Goal: Task Accomplishment & Management: Manage account settings

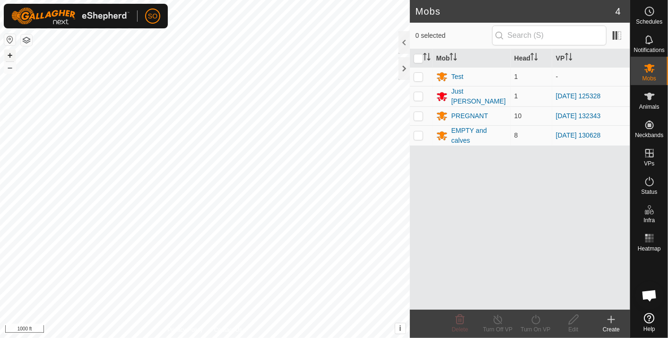
click at [9, 50] on button "+" at bounding box center [9, 55] width 11 height 11
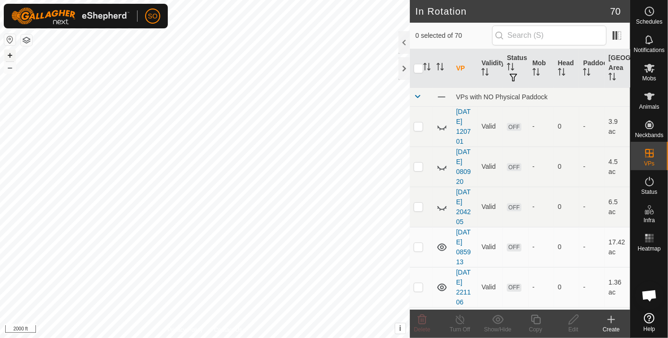
click at [8, 53] on button "+" at bounding box center [9, 55] width 11 height 11
click at [9, 54] on button "+" at bounding box center [9, 55] width 11 height 11
click at [370, 338] on html "SO Schedules Notifications Mobs Animals Neckbands VPs Status Infra Heatmap Help…" at bounding box center [334, 169] width 668 height 338
checkbox input "true"
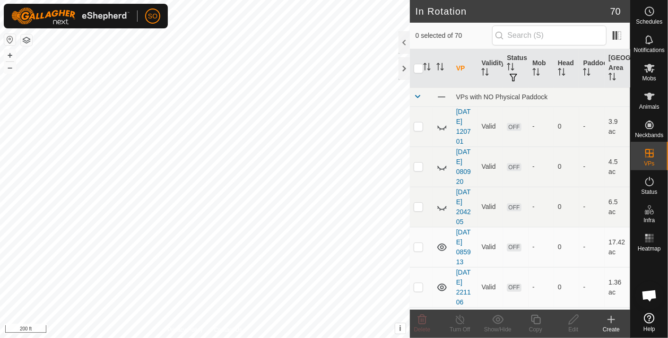
checkbox input "true"
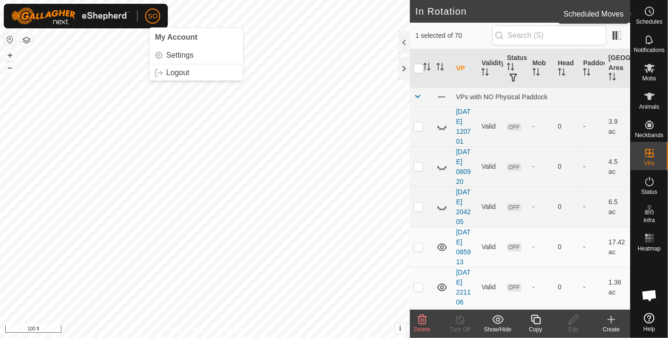
click at [650, 9] on icon at bounding box center [649, 11] width 11 height 11
checkbox input "false"
checkbox input "true"
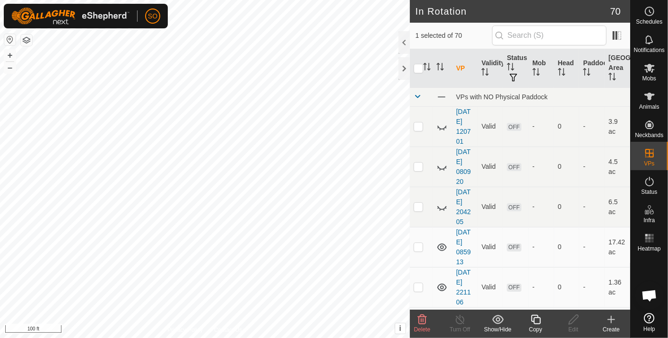
checkbox input "true"
checkbox input "false"
checkbox input "true"
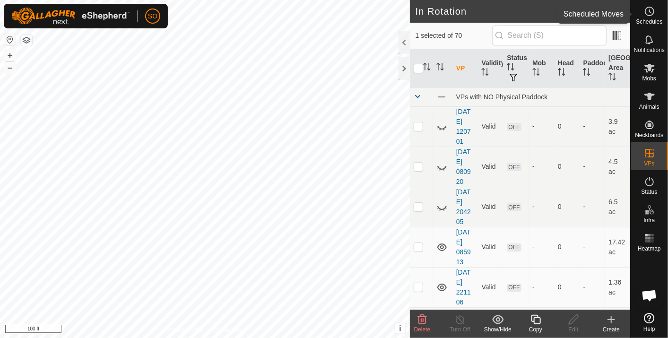
click at [651, 10] on icon at bounding box center [649, 11] width 11 height 11
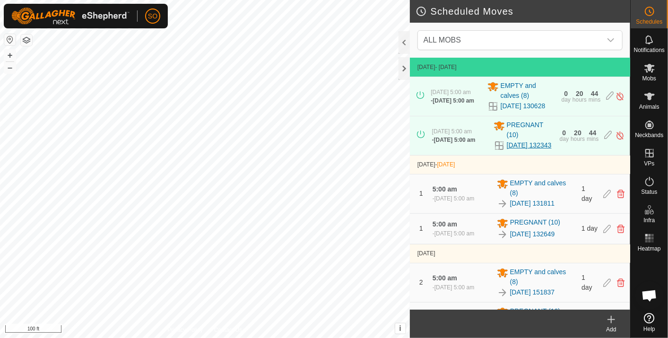
click at [515, 150] on link "[DATE] 132343" at bounding box center [529, 146] width 45 height 10
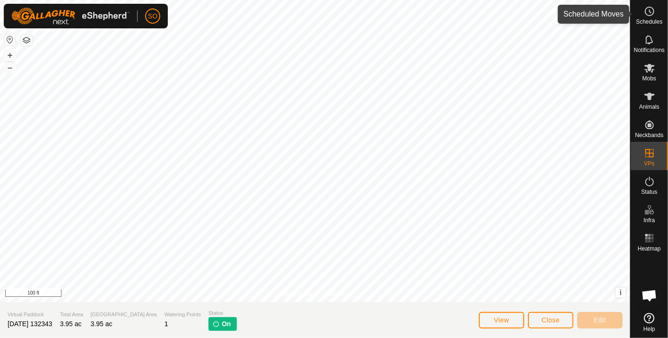
click at [651, 11] on icon at bounding box center [649, 11] width 11 height 11
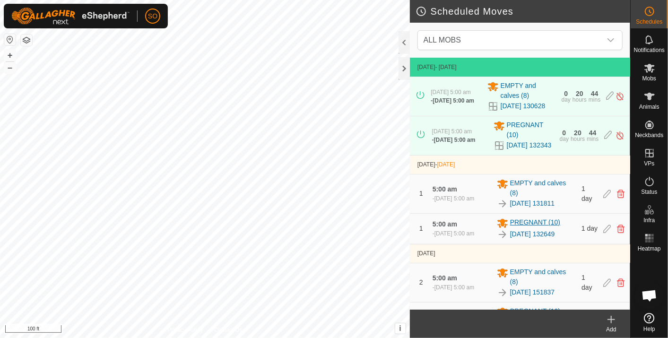
click at [528, 229] on span "PREGNANT (10)" at bounding box center [535, 223] width 50 height 11
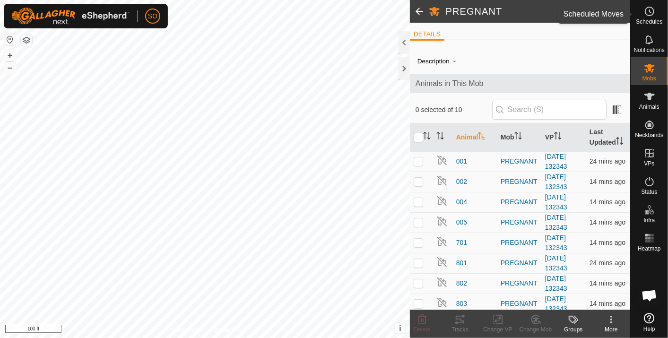
click at [651, 12] on icon at bounding box center [649, 11] width 11 height 11
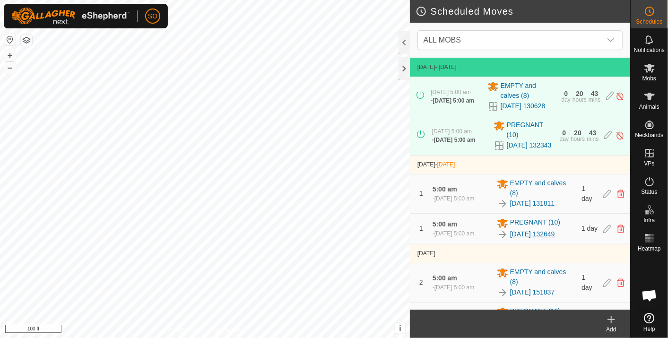
click at [532, 239] on link "[DATE] 132649" at bounding box center [532, 234] width 45 height 10
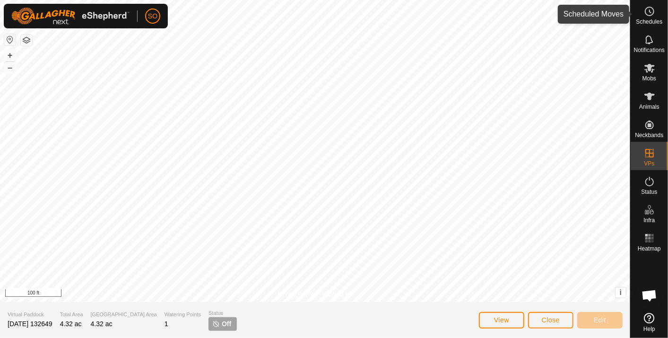
click at [651, 9] on icon at bounding box center [649, 11] width 11 height 11
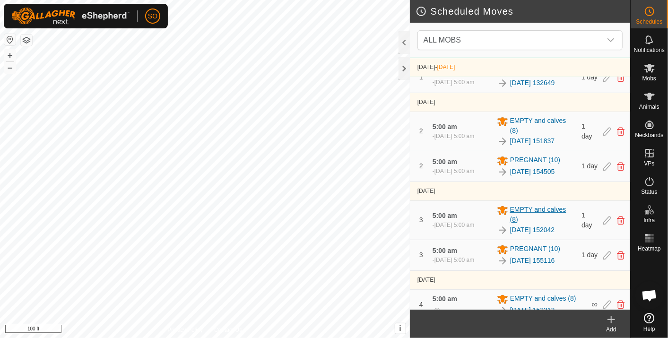
scroll to position [158, 0]
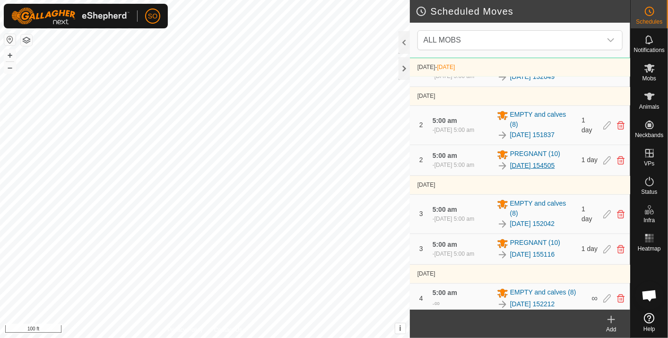
click at [527, 171] on link "[DATE] 154505" at bounding box center [532, 166] width 45 height 10
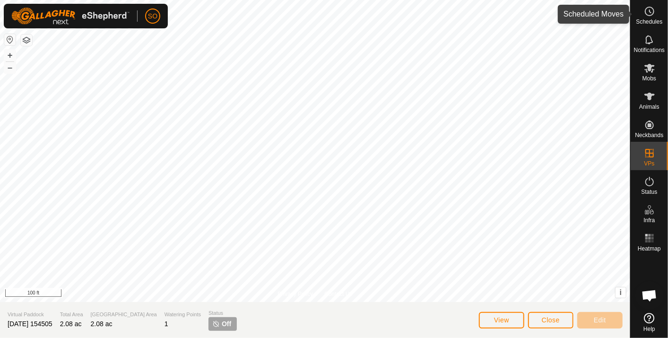
click at [649, 11] on icon at bounding box center [649, 11] width 11 height 11
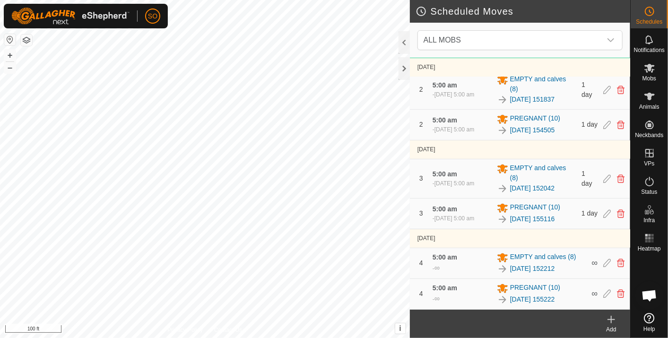
scroll to position [220, 0]
click at [537, 214] on link "[DATE] 155116" at bounding box center [532, 219] width 45 height 10
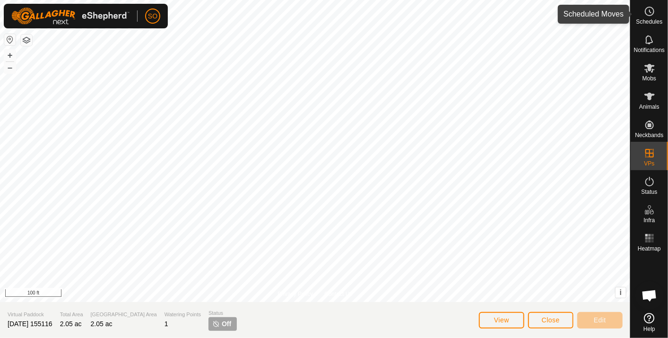
click at [651, 13] on icon at bounding box center [649, 11] width 11 height 11
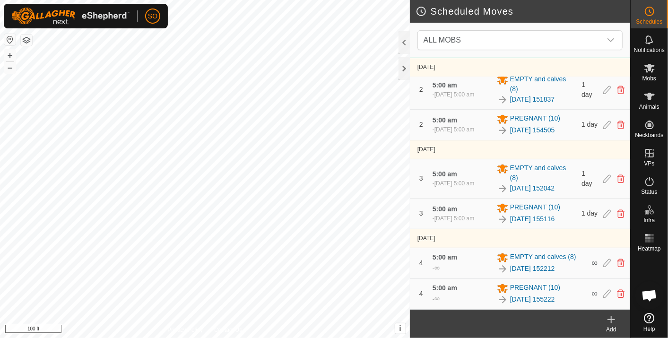
scroll to position [220, 0]
click at [542, 297] on link "[DATE] 155222" at bounding box center [532, 300] width 45 height 10
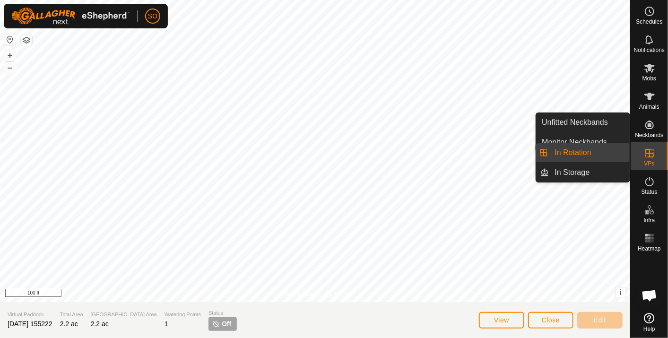
click at [585, 150] on link "In Rotation" at bounding box center [590, 152] width 81 height 19
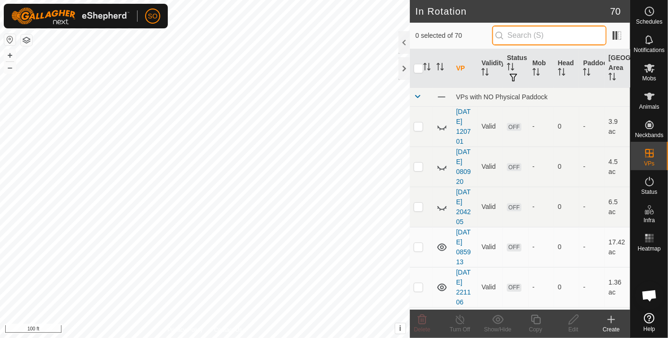
click at [523, 35] on input "text" at bounding box center [549, 36] width 114 height 20
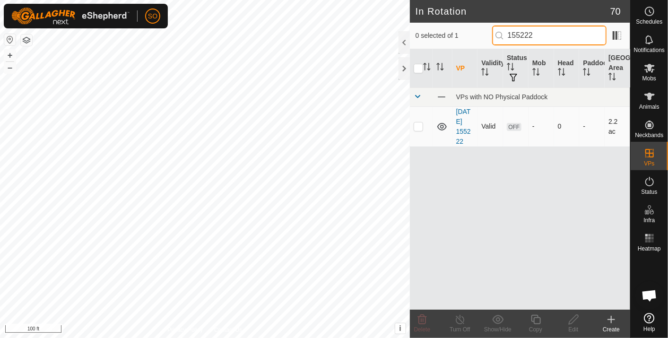
type input "155222"
click at [418, 127] on p-checkbox at bounding box center [418, 127] width 9 height 8
click at [422, 317] on icon at bounding box center [422, 319] width 11 height 11
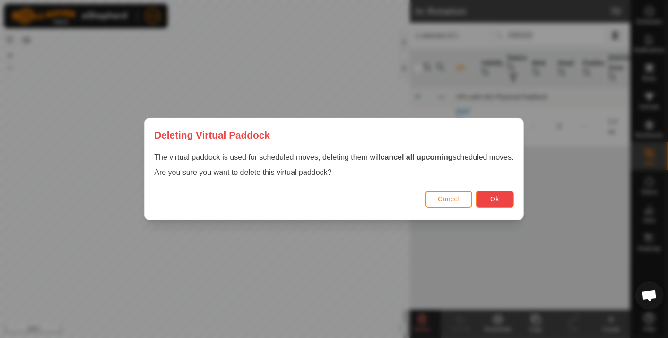
click at [490, 196] on button "Ok" at bounding box center [495, 199] width 38 height 17
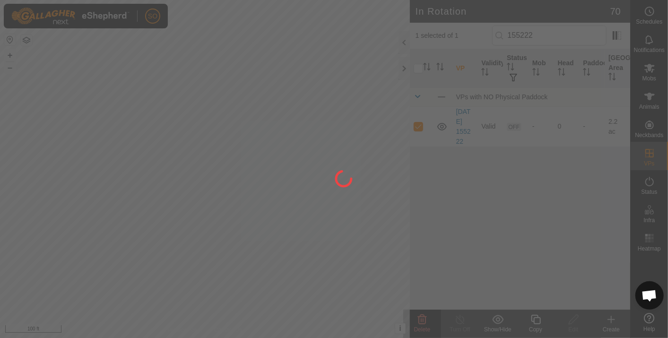
checkbox input "false"
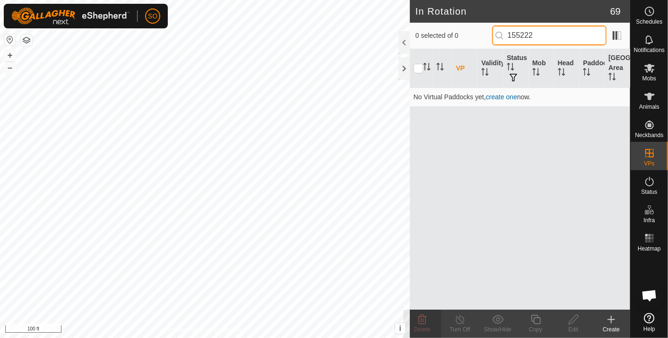
drag, startPoint x: 548, startPoint y: 34, endPoint x: 528, endPoint y: 36, distance: 20.5
click at [528, 36] on input "155222" at bounding box center [549, 36] width 114 height 20
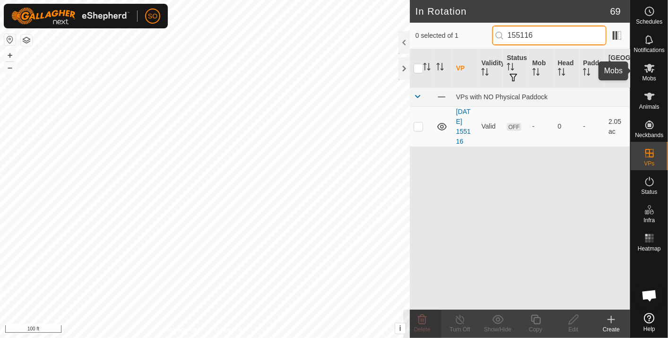
type input "155116"
click at [419, 124] on p-checkbox at bounding box center [418, 127] width 9 height 8
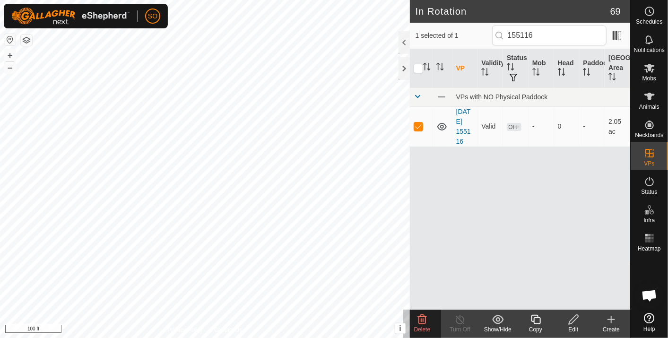
click at [423, 319] on icon at bounding box center [422, 319] width 11 height 11
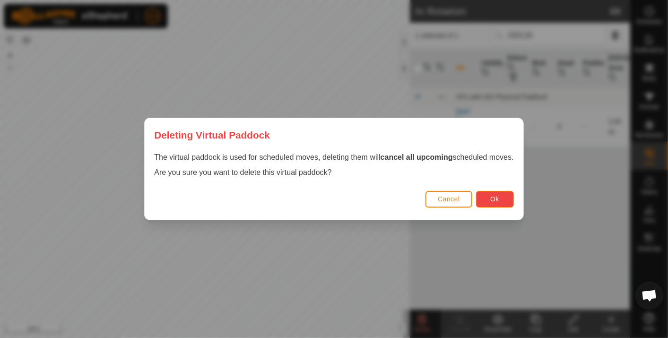
click at [497, 196] on span "Ok" at bounding box center [495, 199] width 9 height 8
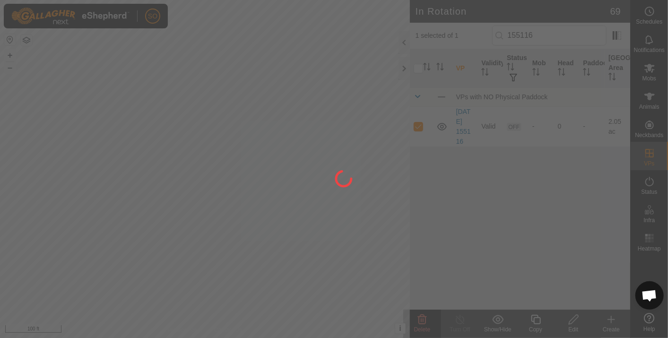
checkbox input "false"
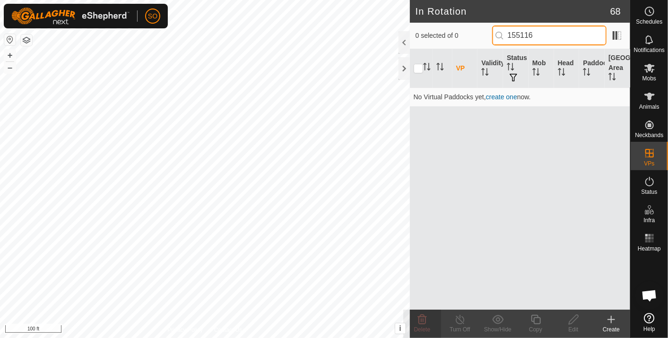
drag, startPoint x: 550, startPoint y: 34, endPoint x: 524, endPoint y: 35, distance: 25.6
click at [524, 35] on input "155116" at bounding box center [549, 36] width 114 height 20
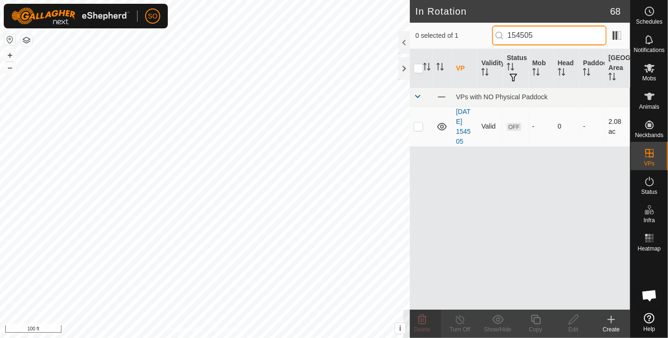
type input "154505"
click at [418, 125] on p-checkbox at bounding box center [418, 127] width 9 height 8
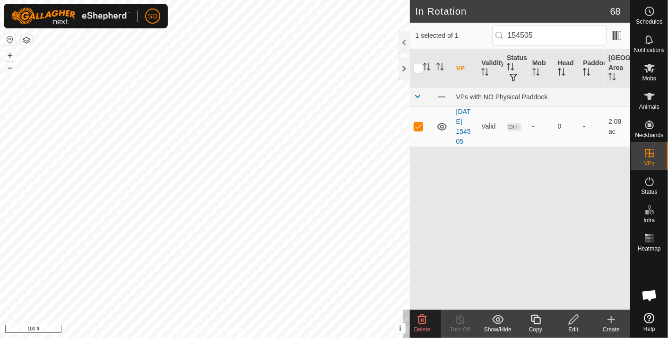
click at [422, 315] on icon at bounding box center [422, 319] width 9 height 9
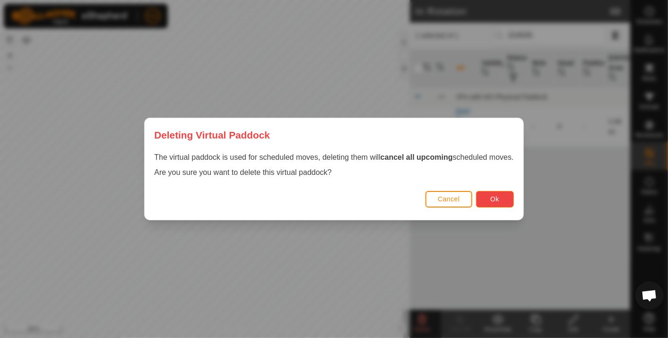
click at [498, 196] on span "Ok" at bounding box center [495, 199] width 9 height 8
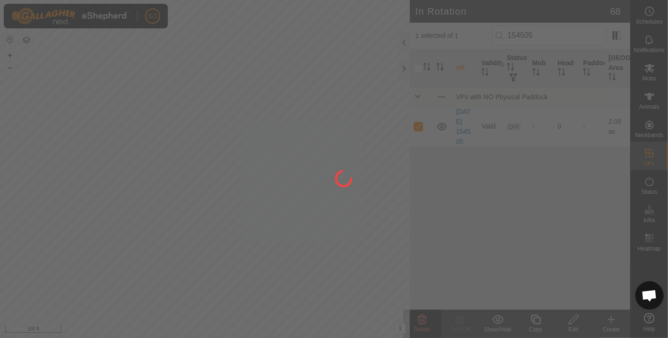
checkbox input "false"
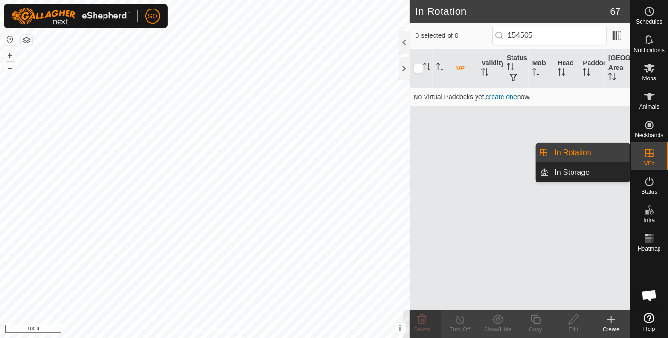
click at [569, 149] on link "In Rotation" at bounding box center [590, 152] width 81 height 19
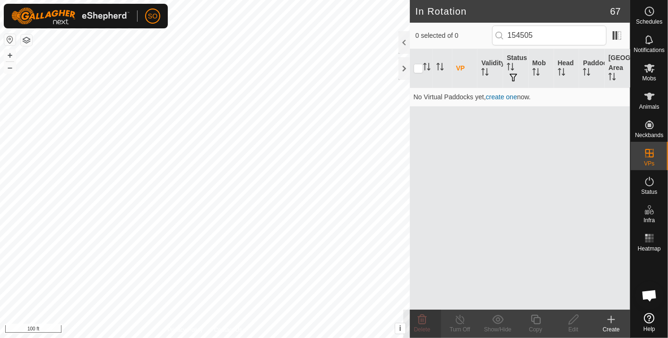
click at [614, 318] on icon at bounding box center [611, 319] width 11 height 11
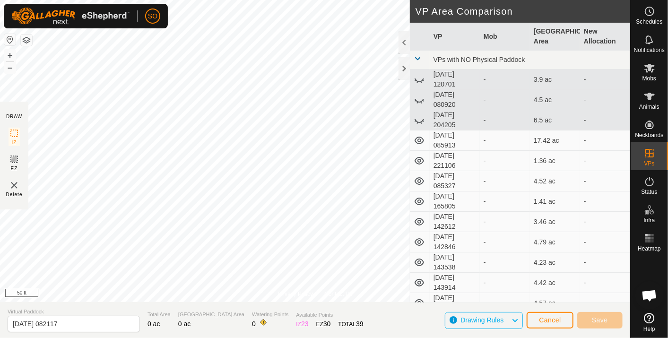
click at [162, 310] on div "Privacy Policy Contact Us 2025-09-11 155222 Status: OFF Type: Inclusion Zone + …" at bounding box center [315, 169] width 631 height 338
click at [556, 317] on span "Cancel" at bounding box center [550, 321] width 22 height 8
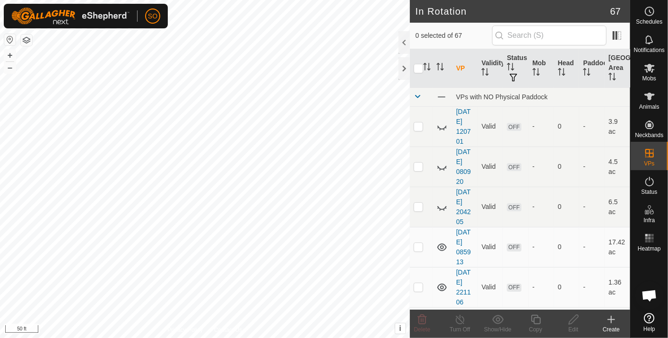
click at [609, 315] on icon at bounding box center [611, 319] width 11 height 11
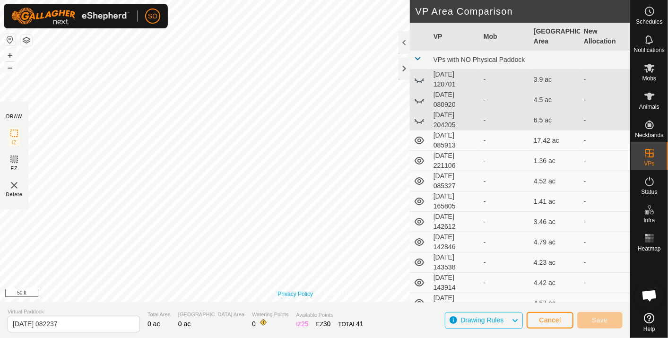
click at [290, 292] on div "Privacy Policy Contact Us 2025-09-11 155222 Status: OFF Type: Inclusion Zone + …" at bounding box center [315, 151] width 631 height 302
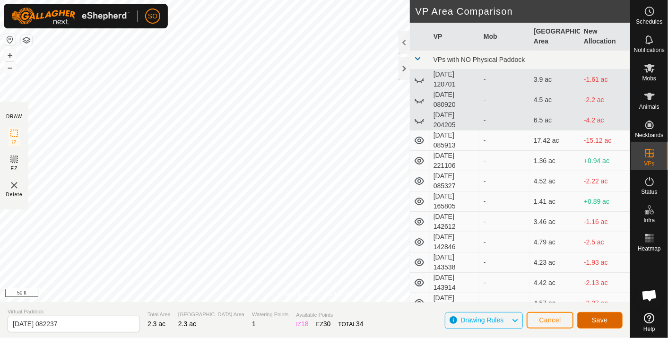
click at [599, 319] on span "Save" at bounding box center [600, 321] width 16 height 8
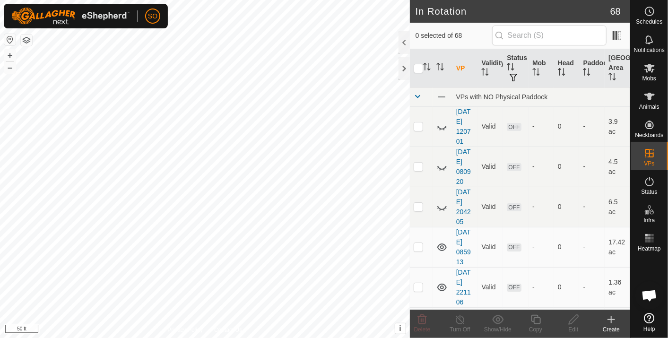
click at [614, 317] on icon at bounding box center [611, 319] width 11 height 11
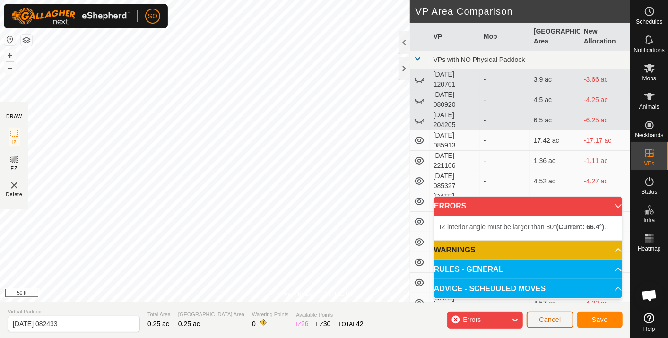
click at [559, 320] on span "Cancel" at bounding box center [550, 320] width 22 height 8
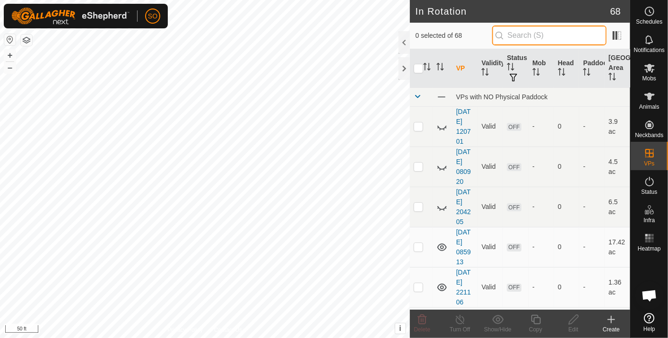
click at [519, 37] on input "text" at bounding box center [549, 36] width 114 height 20
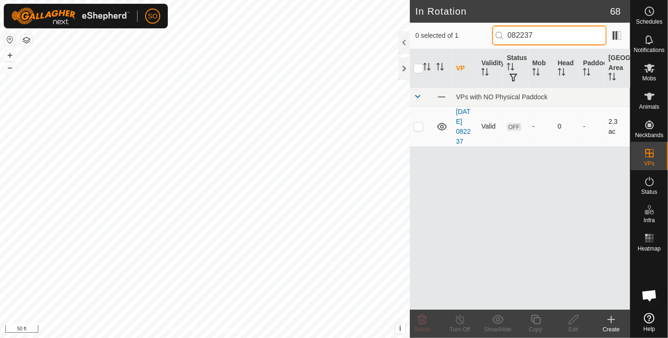
type input "082237"
click at [419, 127] on p-checkbox at bounding box center [418, 127] width 9 height 8
checkbox input "true"
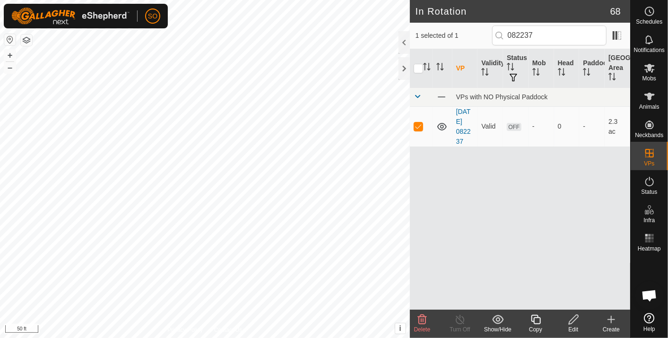
click at [575, 320] on icon at bounding box center [574, 319] width 12 height 11
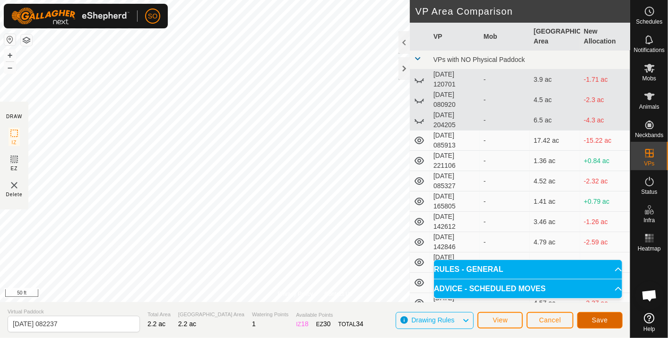
click at [598, 317] on span "Save" at bounding box center [600, 321] width 16 height 8
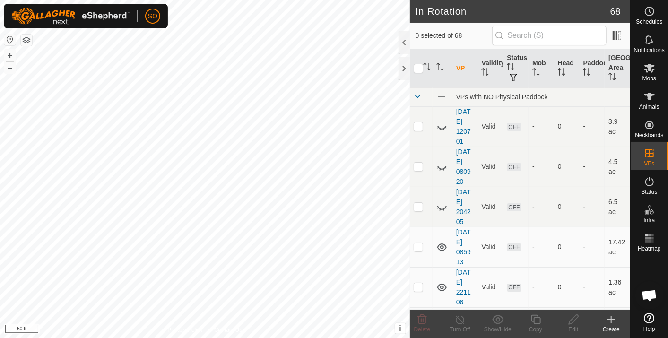
click at [612, 318] on icon at bounding box center [612, 320] width 0 height 7
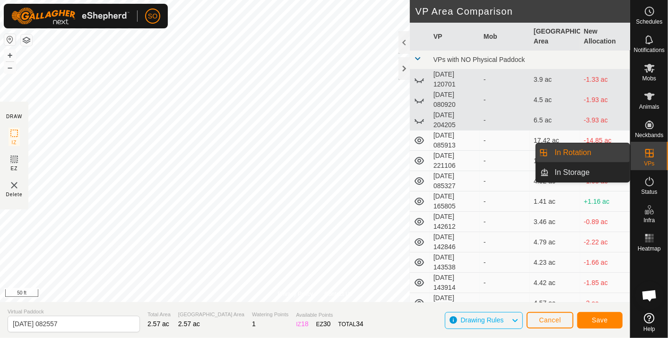
click at [574, 150] on link "In Rotation" at bounding box center [590, 152] width 81 height 19
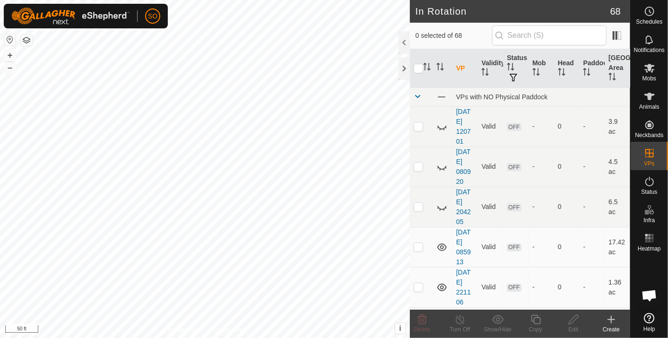
click at [611, 316] on icon at bounding box center [611, 319] width 11 height 11
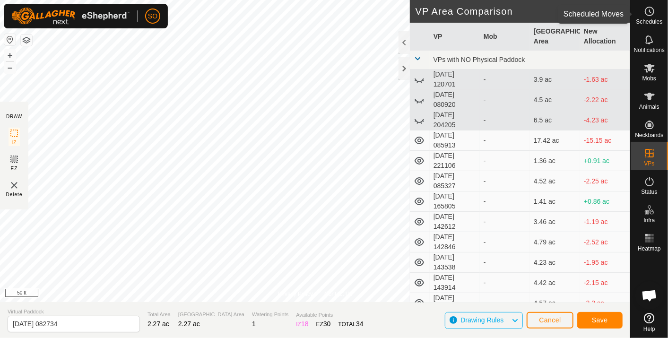
click at [651, 12] on icon at bounding box center [649, 11] width 11 height 11
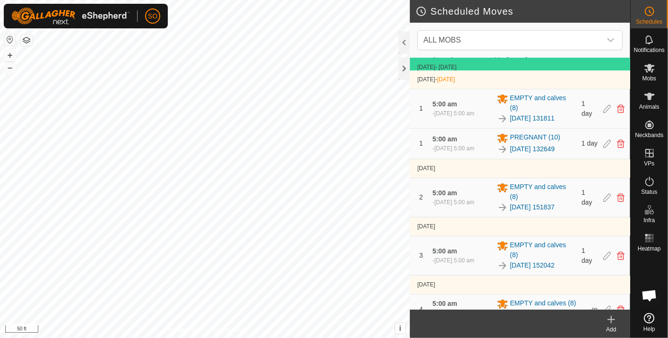
scroll to position [120, 0]
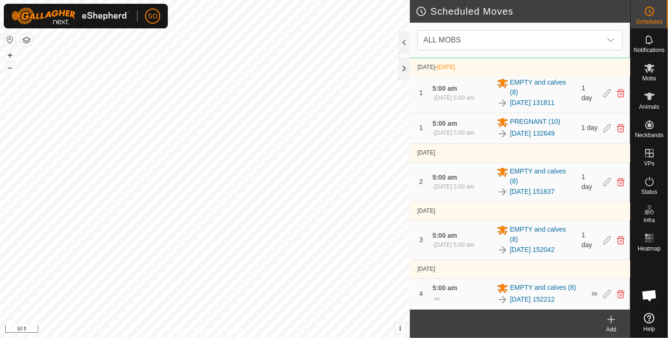
click at [614, 317] on icon at bounding box center [611, 319] width 11 height 11
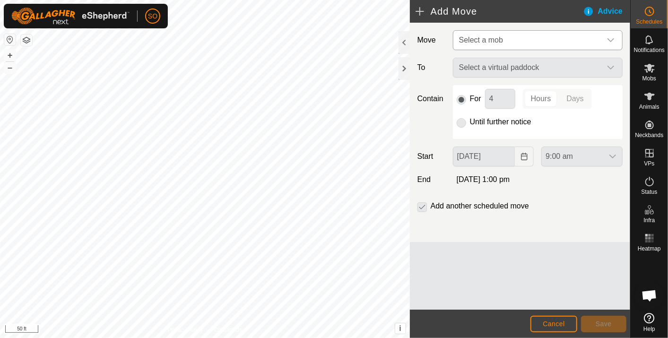
click at [612, 38] on icon "dropdown trigger" at bounding box center [611, 40] width 8 height 8
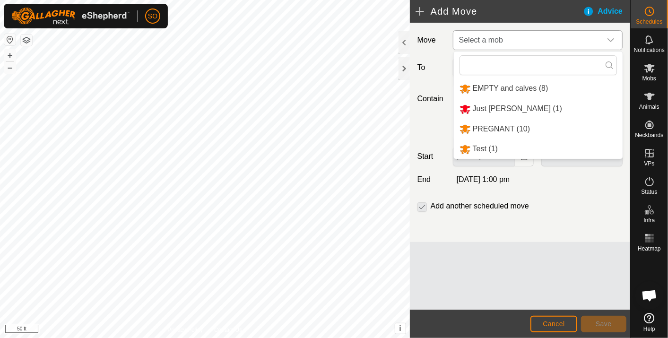
click at [504, 124] on li "PREGNANT (10)" at bounding box center [538, 129] width 169 height 19
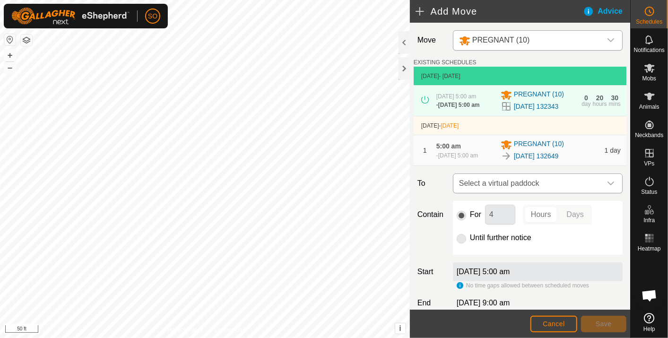
click at [607, 187] on icon "dropdown trigger" at bounding box center [611, 184] width 8 height 8
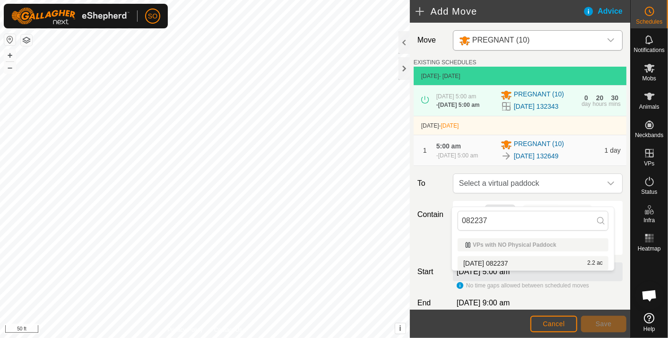
type input "082237"
click at [503, 259] on li "2025-09-15 082237 2.2 ac" at bounding box center [533, 263] width 151 height 14
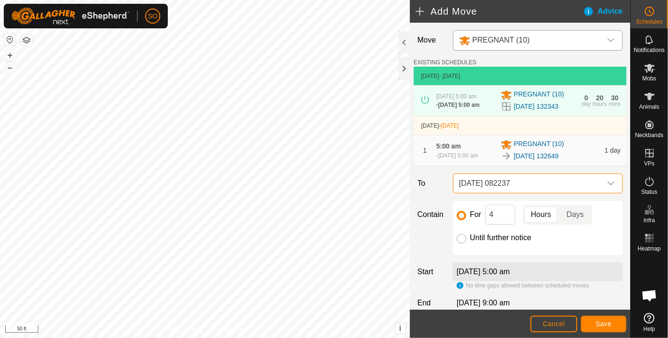
click at [463, 244] on input "Until further notice" at bounding box center [461, 238] width 9 height 9
radio input "true"
checkbox input "false"
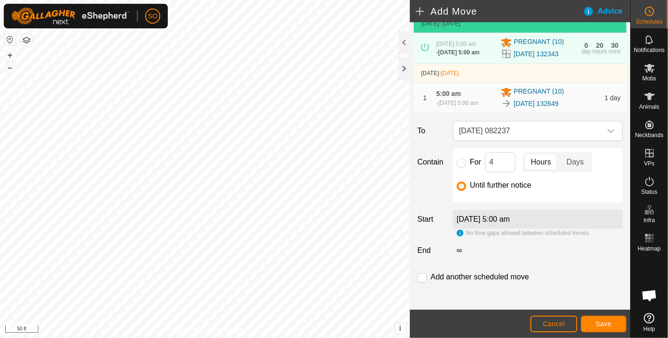
scroll to position [58, 0]
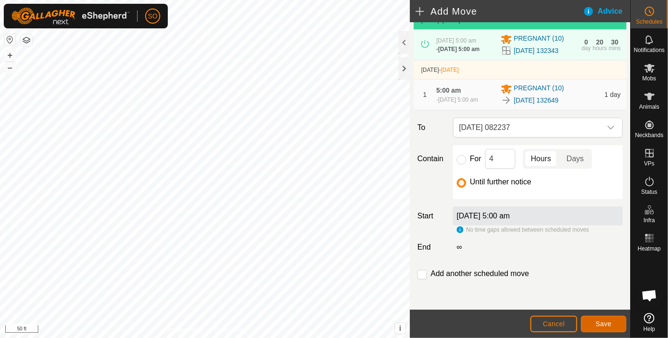
click at [603, 318] on button "Save" at bounding box center [603, 324] width 45 height 17
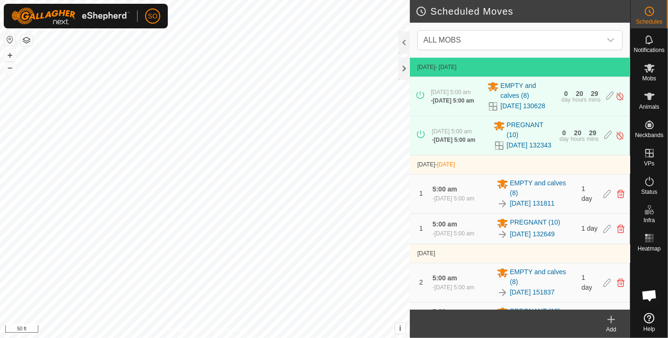
click at [611, 316] on icon at bounding box center [611, 319] width 11 height 11
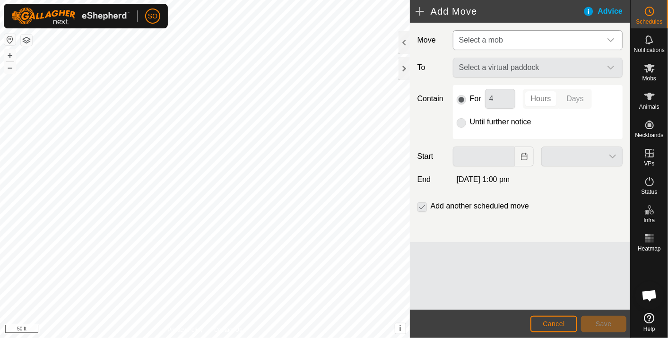
click at [611, 36] on icon "dropdown trigger" at bounding box center [611, 40] width 8 height 8
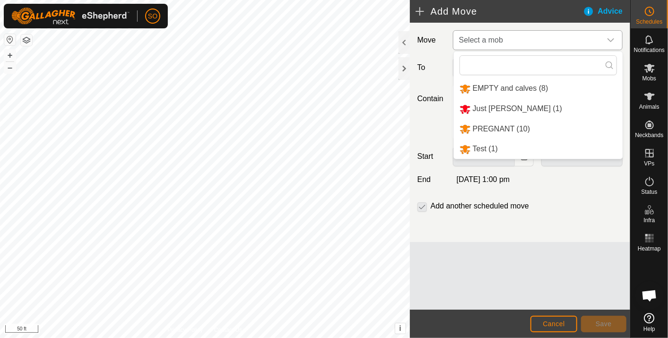
click at [492, 33] on span "Select a mob" at bounding box center [529, 40] width 146 height 19
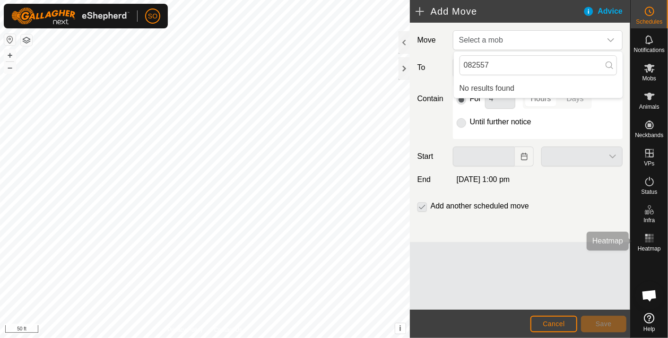
type input "082557"
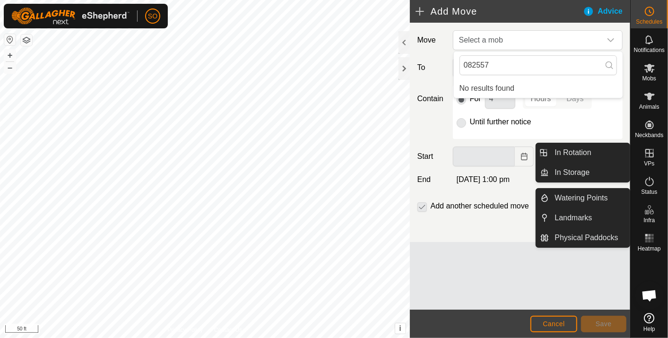
click at [646, 149] on icon at bounding box center [650, 153] width 9 height 9
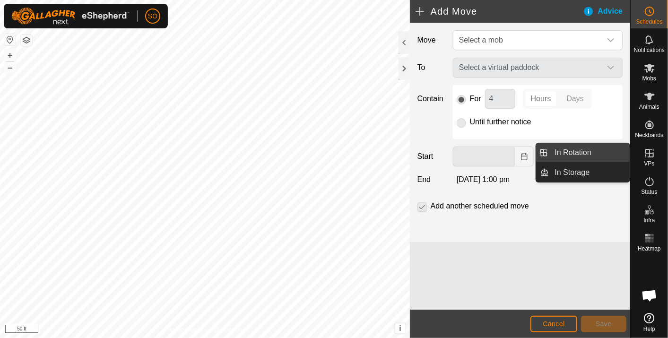
click at [580, 148] on link "In Rotation" at bounding box center [590, 152] width 81 height 19
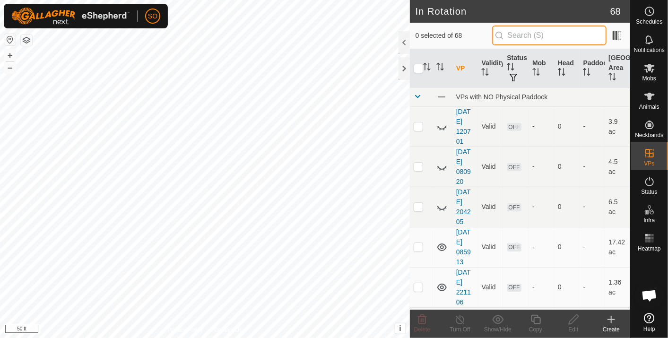
click at [536, 33] on input "text" at bounding box center [549, 36] width 114 height 20
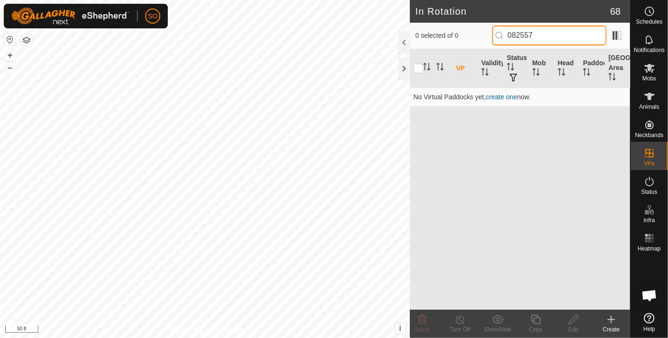
type input "082557"
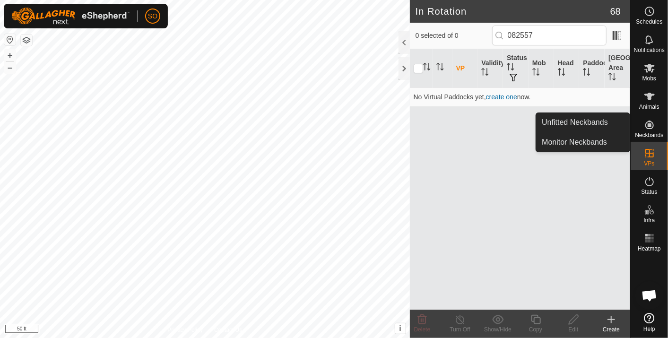
click at [542, 266] on div "VP Validity Status Mob Head Paddock Grazing Area No Virtual Paddocks yet, creat…" at bounding box center [520, 179] width 220 height 261
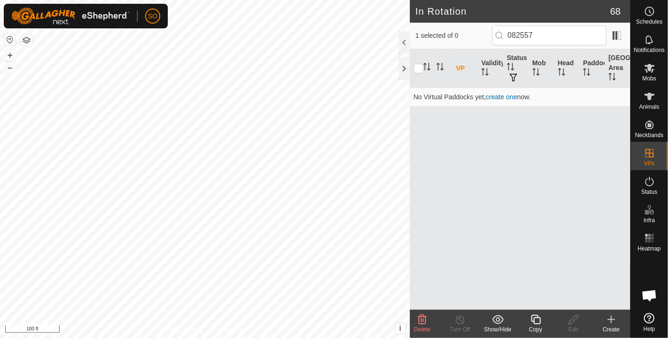
click at [537, 317] on icon at bounding box center [536, 319] width 12 height 11
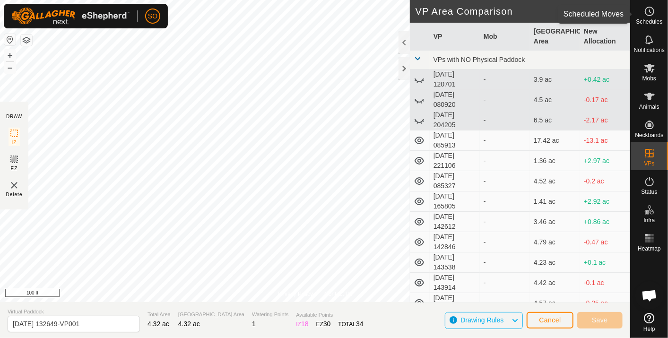
click at [651, 9] on icon at bounding box center [649, 11] width 11 height 11
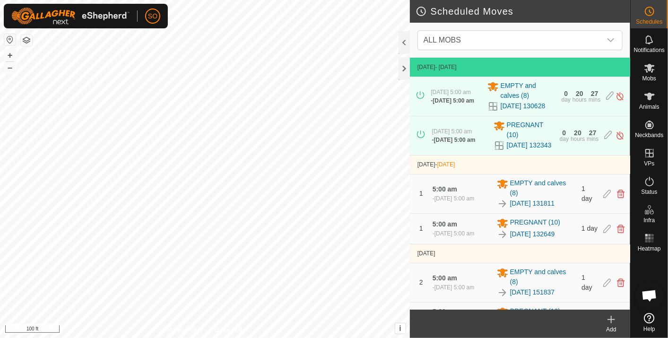
click at [611, 319] on icon at bounding box center [611, 319] width 11 height 11
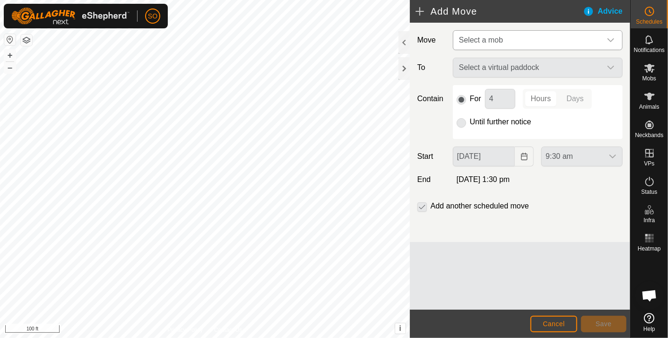
click at [519, 33] on span "Select a mob" at bounding box center [529, 40] width 146 height 19
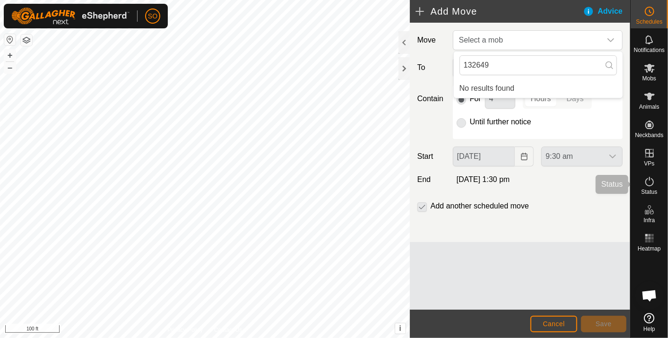
type input "132649"
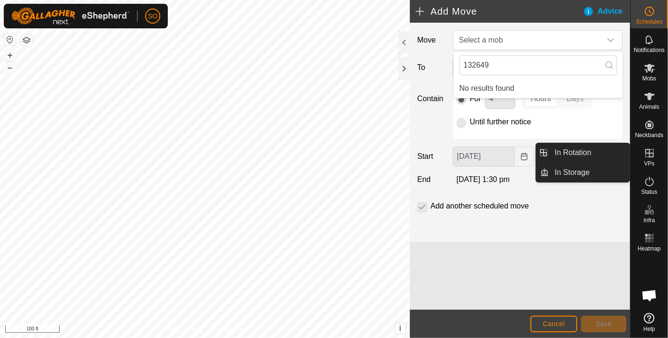
click at [649, 149] on icon at bounding box center [649, 153] width 11 height 11
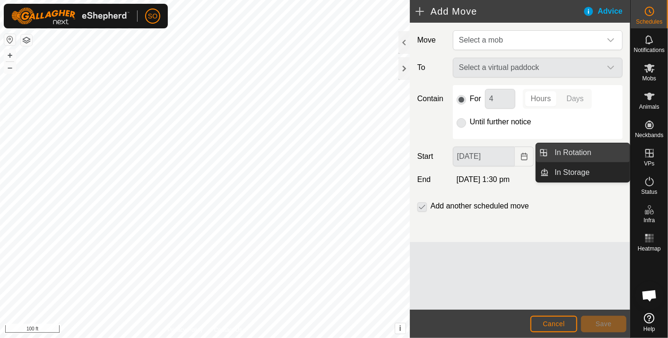
click at [578, 150] on link "In Rotation" at bounding box center [590, 152] width 81 height 19
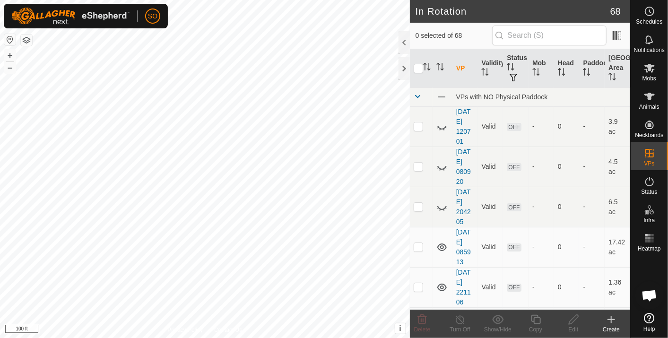
click at [614, 317] on icon at bounding box center [611, 319] width 11 height 11
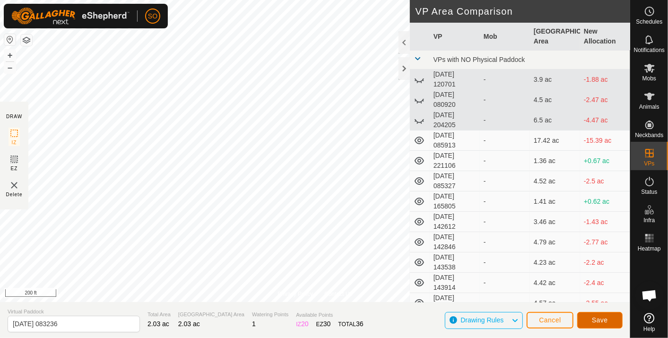
click at [600, 319] on span "Save" at bounding box center [600, 321] width 16 height 8
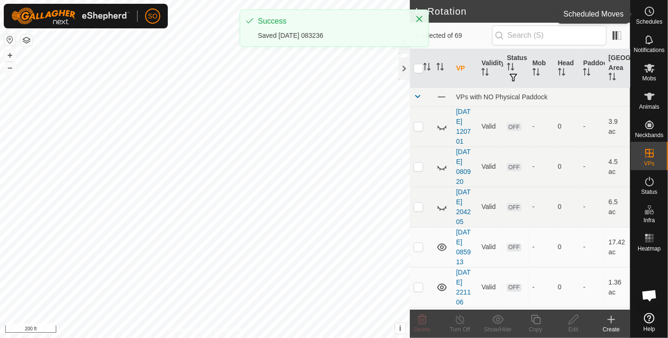
click at [652, 9] on icon at bounding box center [649, 11] width 11 height 11
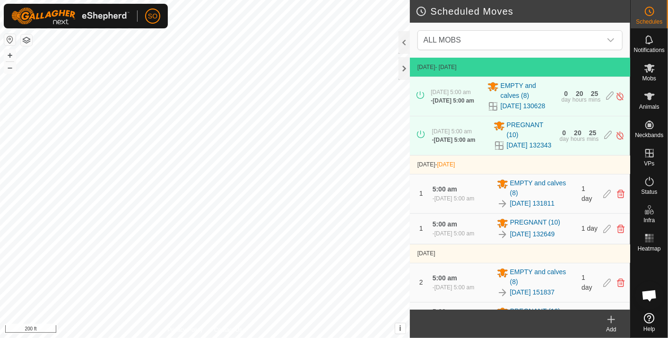
click at [612, 317] on icon at bounding box center [612, 320] width 0 height 7
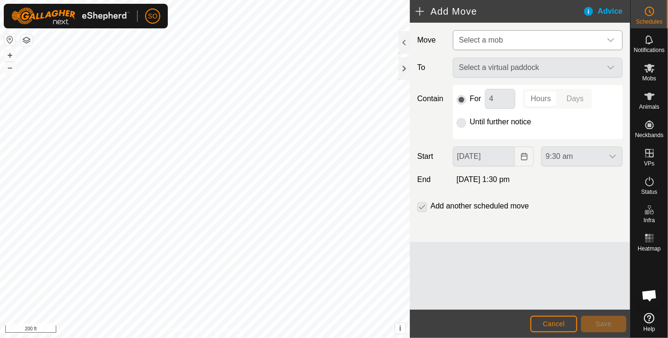
click at [612, 35] on div "dropdown trigger" at bounding box center [611, 40] width 19 height 19
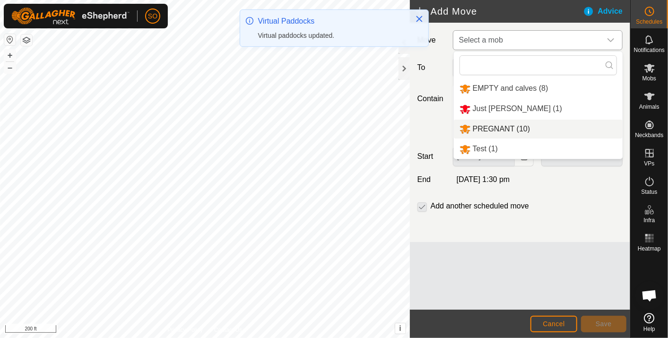
click at [509, 125] on li "PREGNANT (10)" at bounding box center [538, 129] width 169 height 19
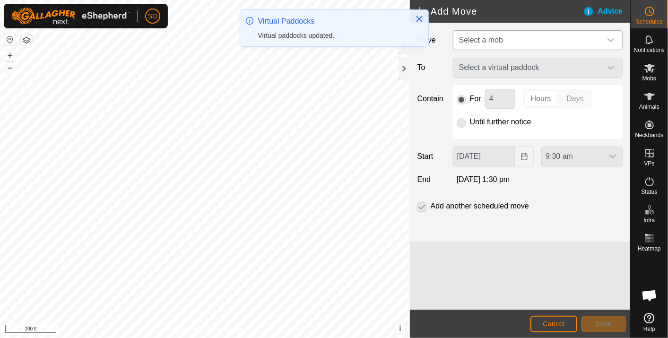
type input "17 Sep, 2025"
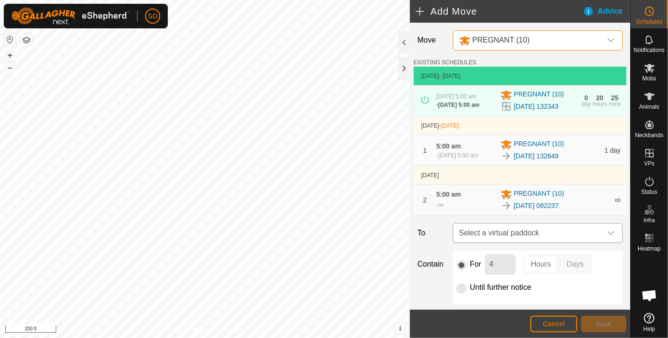
click at [542, 241] on span "Select a virtual paddock" at bounding box center [529, 233] width 146 height 19
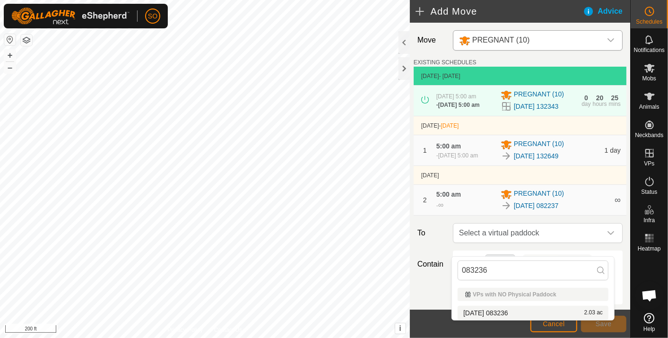
type input "083236"
click at [508, 310] on li "2025-09-15 083236 2.03 ac" at bounding box center [533, 313] width 151 height 14
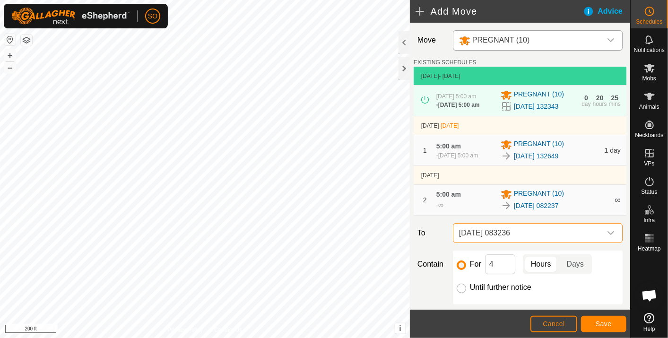
click at [460, 293] on input "Until further notice" at bounding box center [461, 288] width 9 height 9
radio input "true"
checkbox input "false"
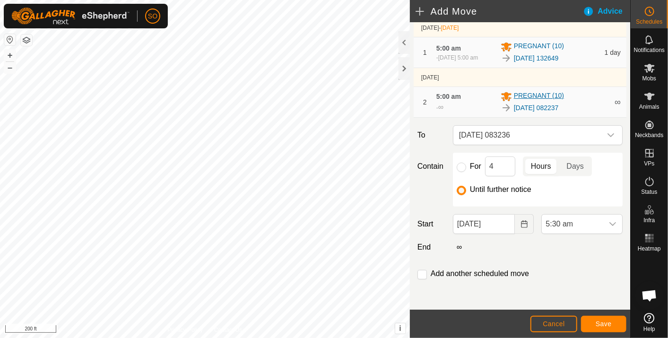
scroll to position [109, 0]
click at [521, 223] on icon "Choose Date" at bounding box center [525, 224] width 8 height 8
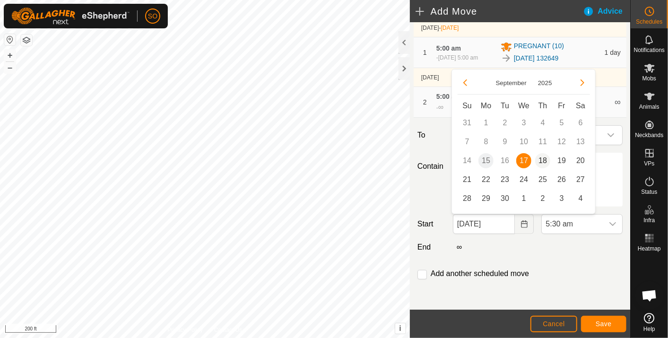
click at [545, 157] on span "18" at bounding box center [543, 160] width 15 height 15
type input "18 Sep, 2025"
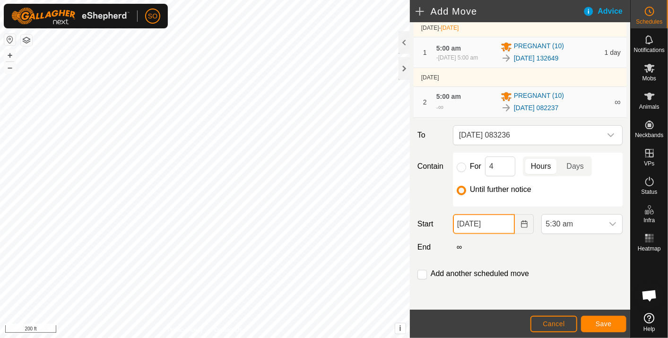
scroll to position [57, 0]
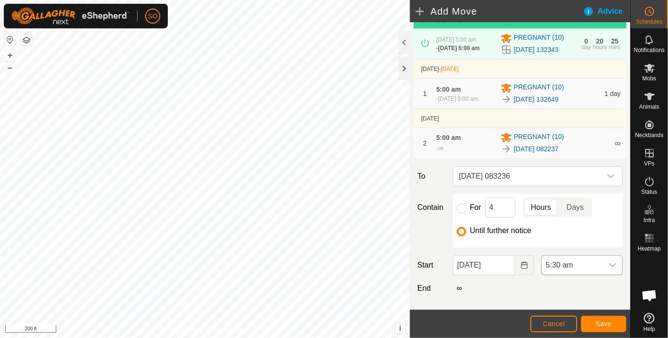
click at [609, 269] on icon "dropdown trigger" at bounding box center [613, 266] width 8 height 8
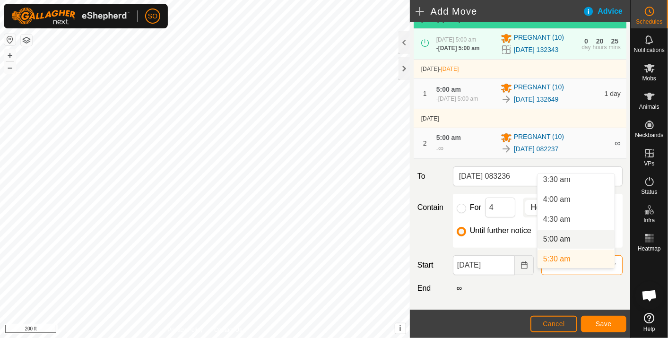
click at [563, 237] on li "5:00 am" at bounding box center [576, 239] width 77 height 19
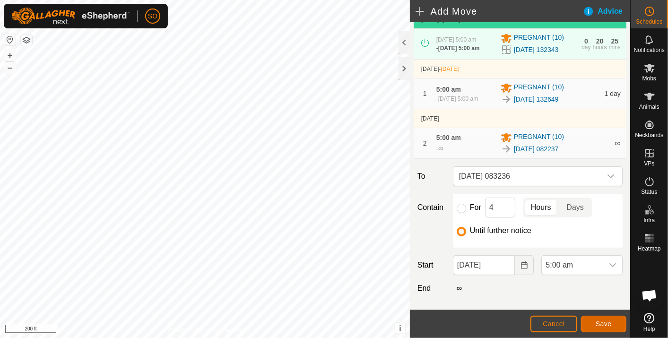
click at [603, 320] on span "Save" at bounding box center [604, 324] width 16 height 8
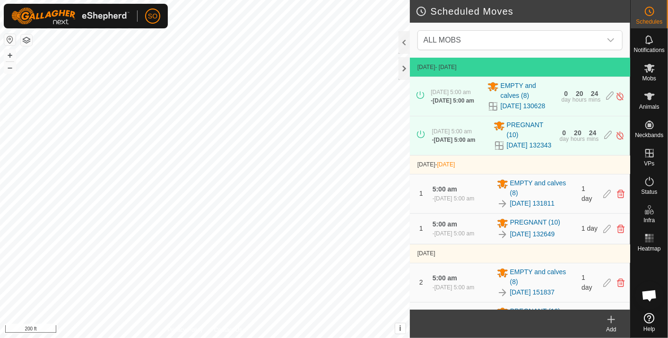
click at [612, 317] on icon at bounding box center [612, 320] width 0 height 7
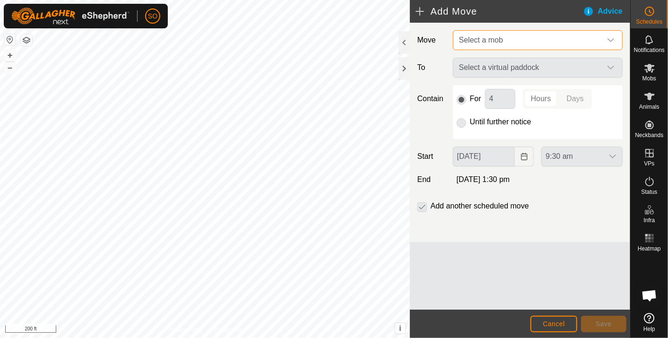
click at [541, 36] on span "Select a mob" at bounding box center [529, 40] width 146 height 19
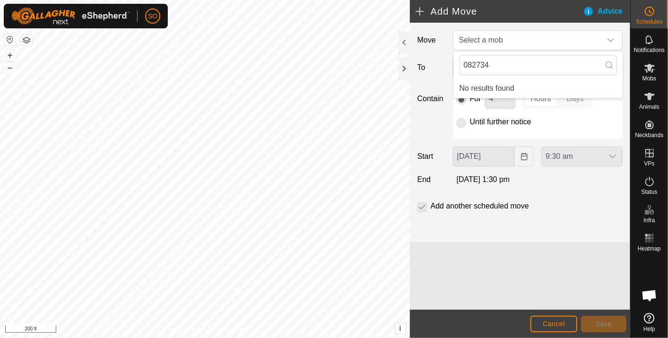
type input "082734"
click at [552, 319] on button "Cancel" at bounding box center [554, 324] width 47 height 17
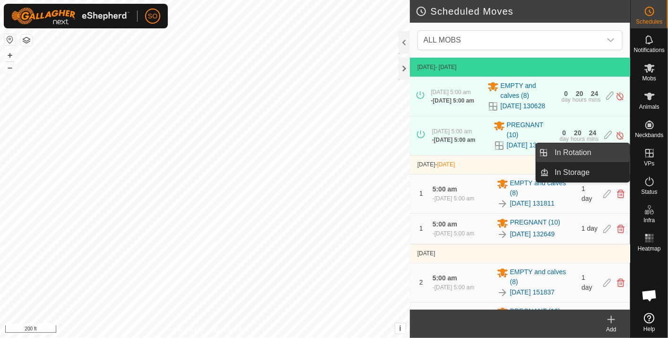
click at [592, 148] on link "In Rotation" at bounding box center [590, 152] width 81 height 19
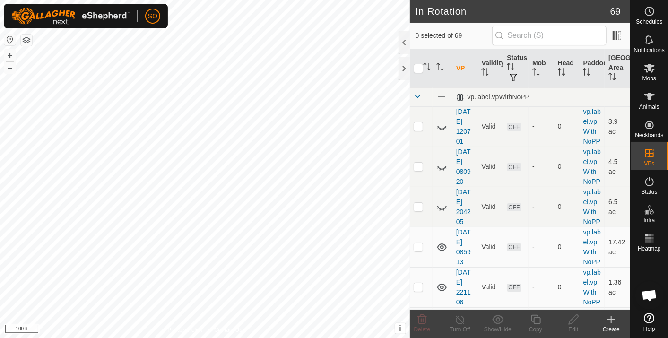
click at [612, 316] on icon at bounding box center [611, 319] width 11 height 11
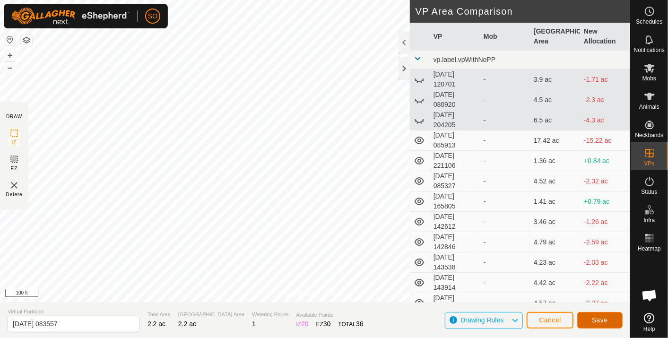
click at [597, 318] on span "Save" at bounding box center [600, 321] width 16 height 8
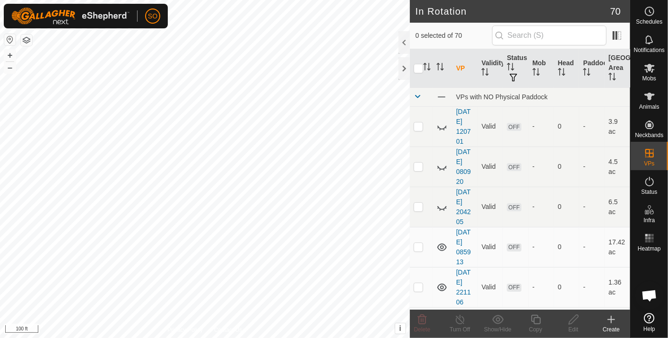
click at [614, 317] on icon at bounding box center [611, 319] width 11 height 11
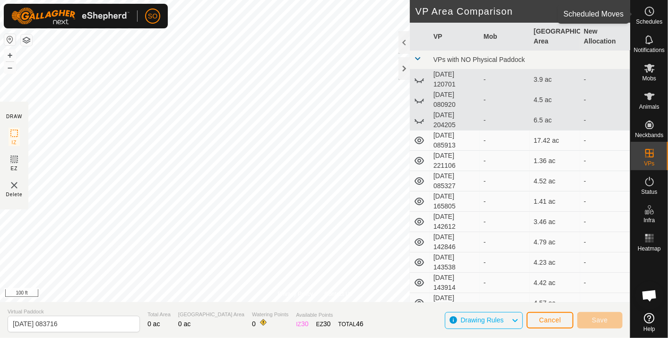
click at [652, 9] on icon at bounding box center [649, 11] width 11 height 11
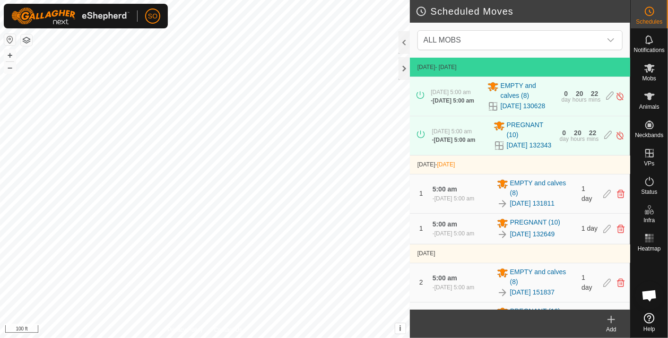
click at [611, 318] on icon at bounding box center [611, 319] width 11 height 11
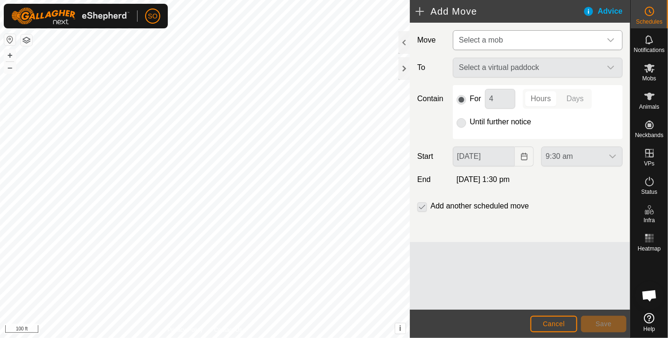
click at [609, 38] on icon "dropdown trigger" at bounding box center [611, 40] width 8 height 8
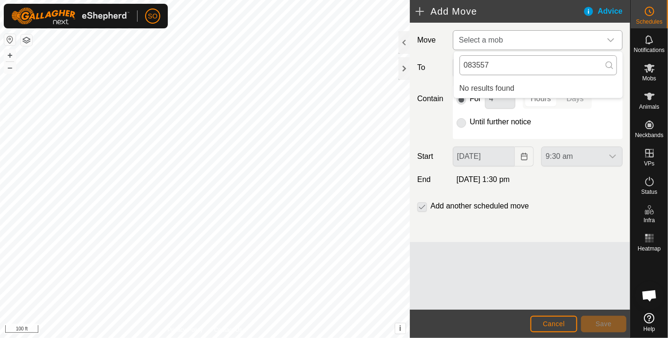
click at [493, 62] on input "083557" at bounding box center [539, 65] width 158 height 20
type input "083557"
click at [560, 321] on span "Cancel" at bounding box center [554, 324] width 22 height 8
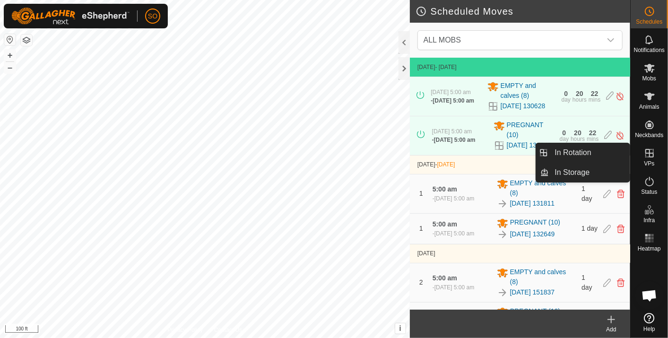
click at [649, 151] on icon at bounding box center [649, 153] width 11 height 11
click at [594, 147] on link "In Rotation" at bounding box center [590, 152] width 81 height 19
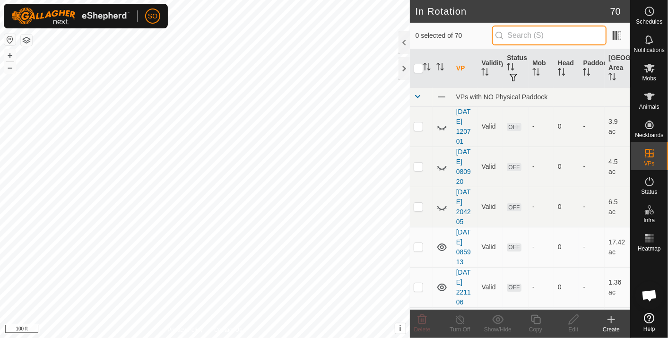
click at [543, 31] on input "text" at bounding box center [549, 36] width 114 height 20
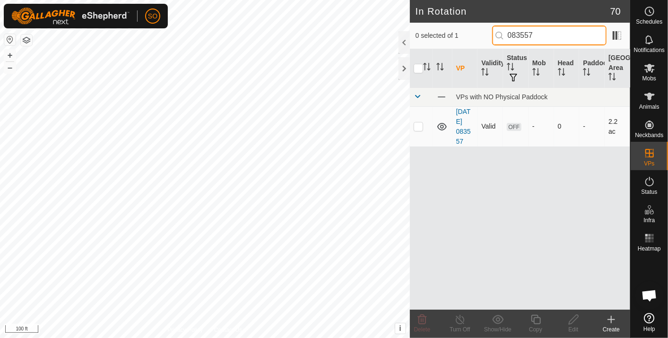
type input "083557"
click at [441, 124] on icon at bounding box center [442, 126] width 11 height 11
click at [651, 9] on icon at bounding box center [649, 11] width 11 height 11
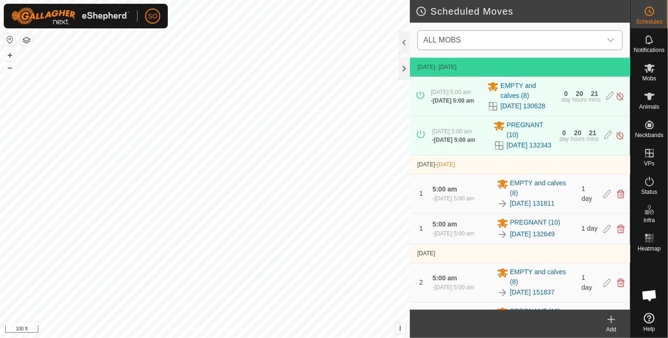
click at [611, 37] on icon "dropdown trigger" at bounding box center [611, 40] width 8 height 8
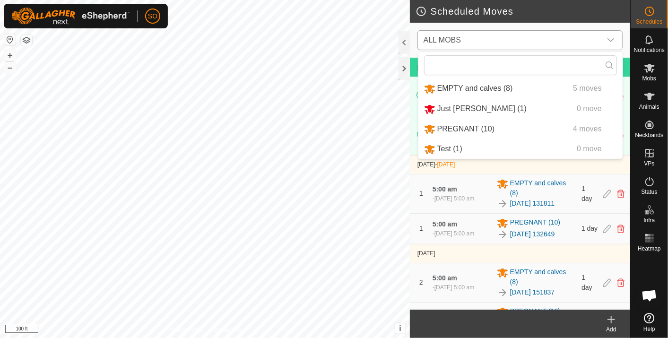
click at [465, 125] on li "PREGNANT (10) 4 moves" at bounding box center [521, 129] width 204 height 19
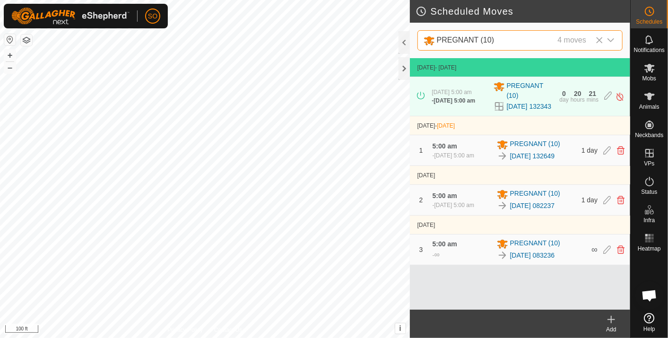
click at [614, 317] on icon at bounding box center [611, 319] width 11 height 11
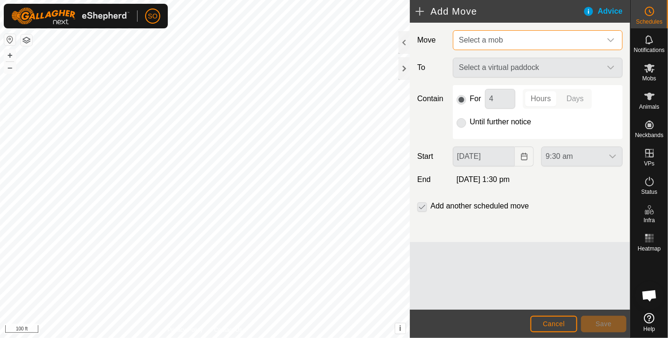
click at [554, 38] on span "Select a mob" at bounding box center [529, 40] width 146 height 19
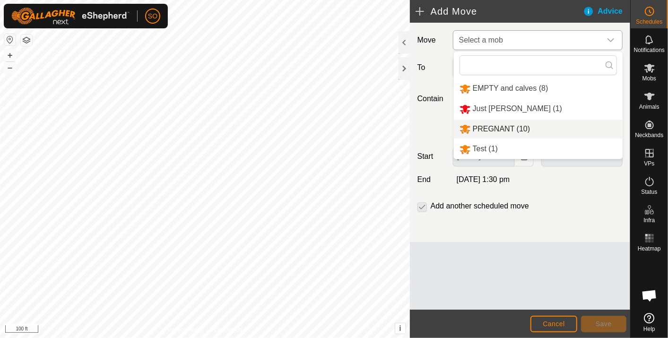
click at [497, 126] on li "PREGNANT (10)" at bounding box center [538, 129] width 169 height 19
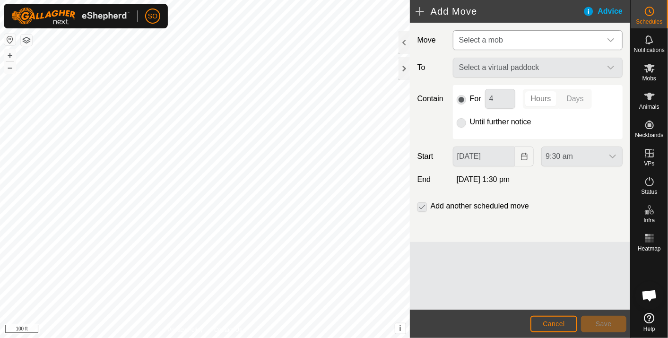
type input "18 Sep, 2025"
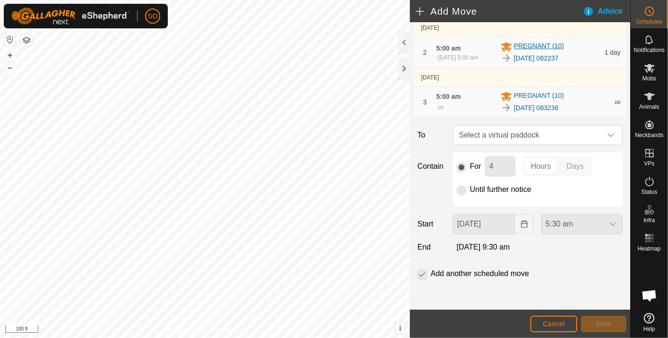
scroll to position [163, 0]
click at [555, 130] on span "Select a virtual paddock" at bounding box center [529, 135] width 146 height 19
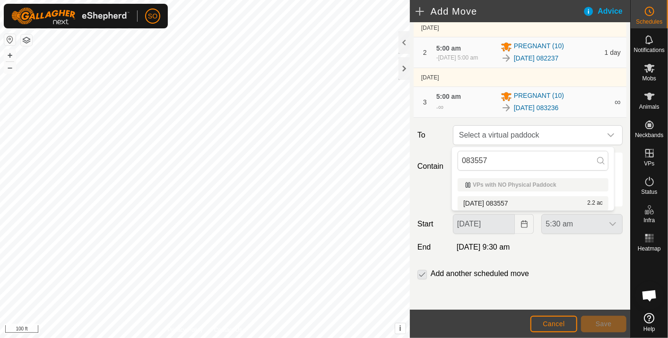
type input "083557"
click at [516, 200] on li "2025-09-15 083557 2.2 ac" at bounding box center [533, 203] width 151 height 14
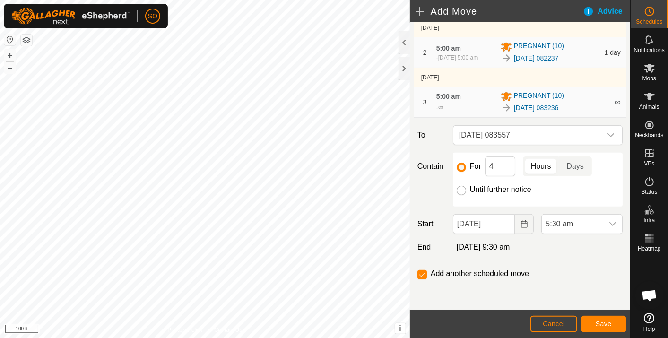
click at [459, 188] on input "Until further notice" at bounding box center [461, 190] width 9 height 9
radio input "true"
checkbox input "false"
click at [521, 221] on icon "Choose Date" at bounding box center [524, 224] width 6 height 8
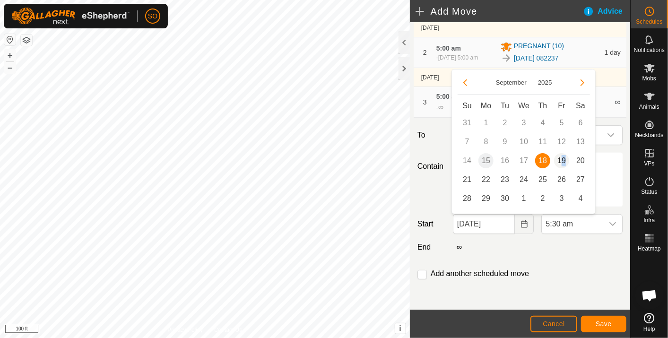
click at [563, 155] on span "19" at bounding box center [561, 160] width 15 height 15
type input "19 Sep, 2025"
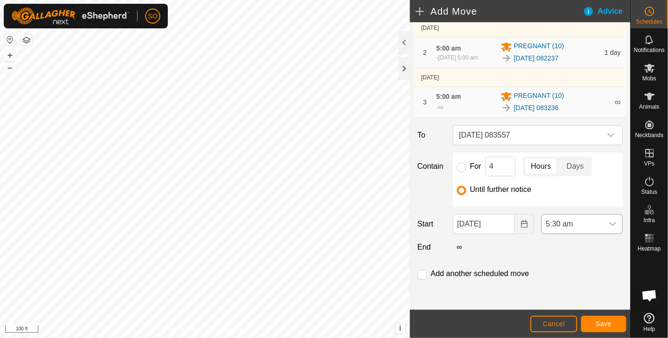
drag, startPoint x: 563, startPoint y: 155, endPoint x: 604, endPoint y: 221, distance: 77.8
click at [609, 221] on icon "dropdown trigger" at bounding box center [613, 224] width 8 height 8
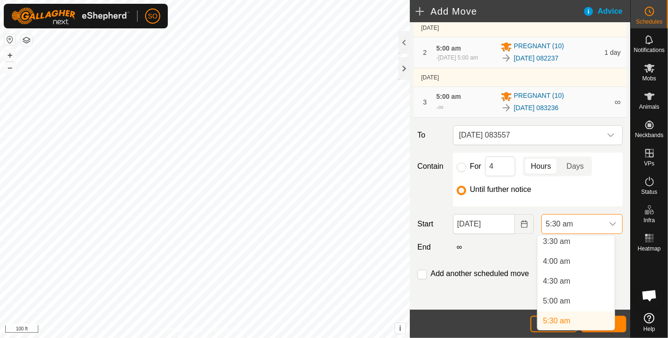
scroll to position [139, 0]
click at [567, 301] on li "5:00 am" at bounding box center [576, 304] width 77 height 19
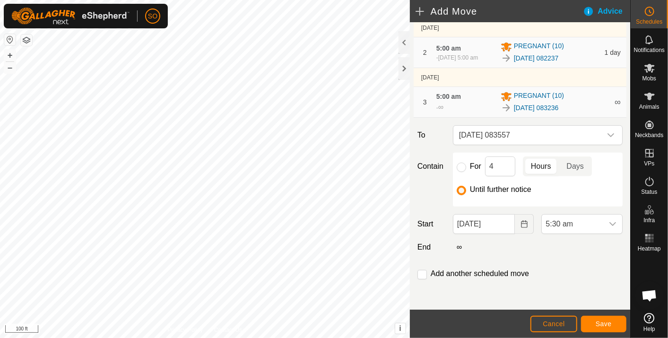
scroll to position [142, 0]
click at [607, 322] on span "Save" at bounding box center [604, 324] width 16 height 8
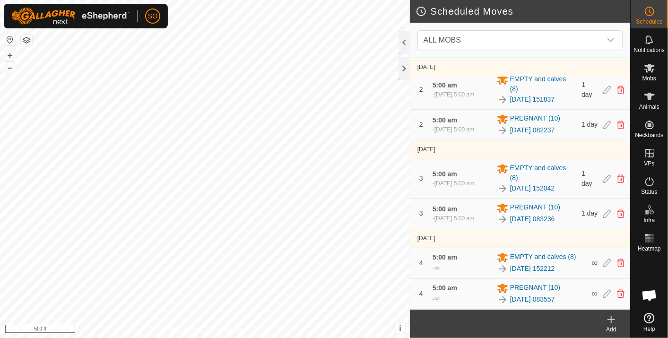
scroll to position [220, 0]
